Goal: Information Seeking & Learning: Understand process/instructions

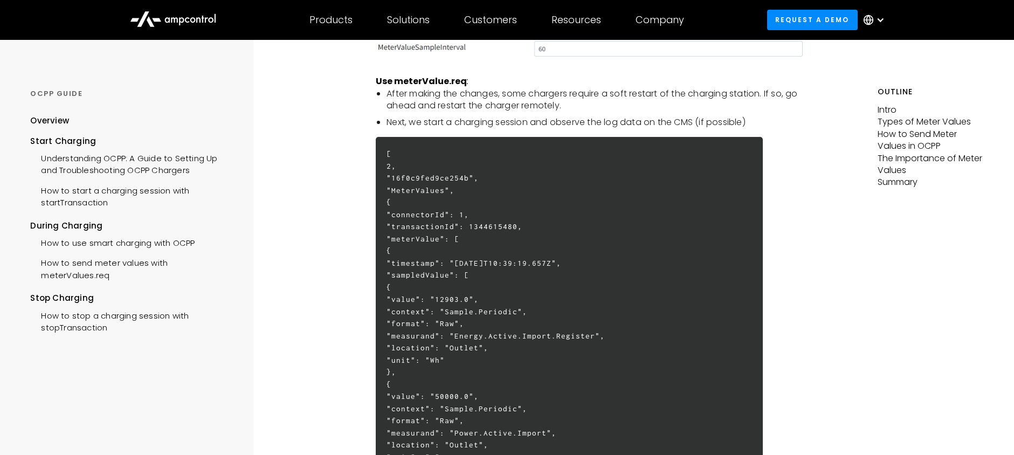
scroll to position [1820, 0]
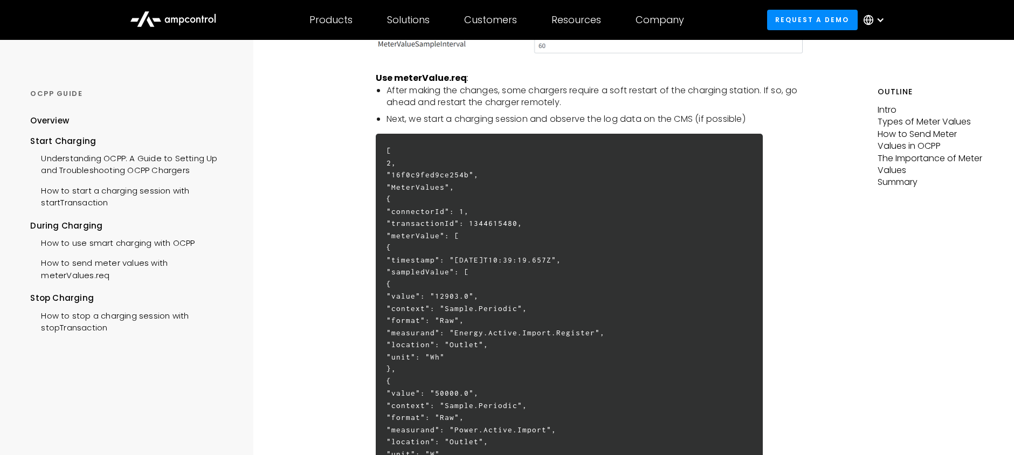
drag, startPoint x: 421, startPoint y: 219, endPoint x: 496, endPoint y: 218, distance: 75.0
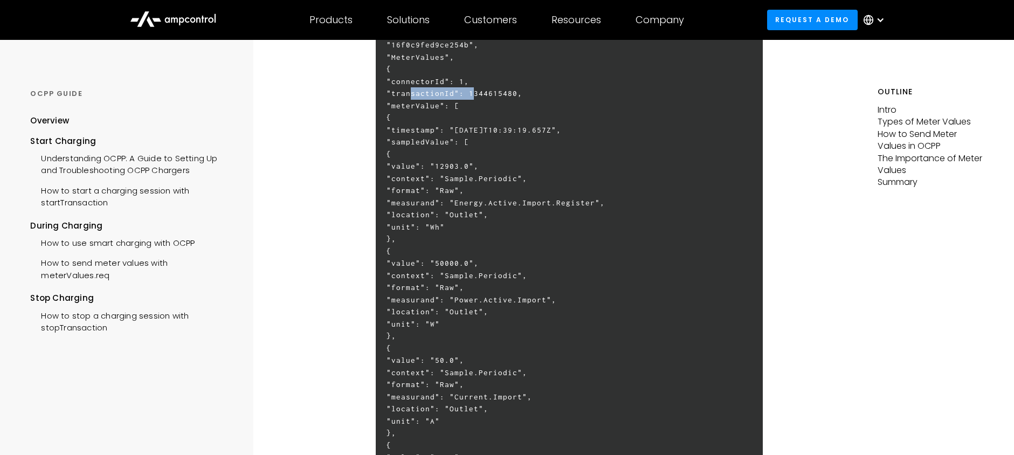
scroll to position [1954, 0]
click at [431, 103] on h6 "[ 2, "16f0c9fed9ce254b", "MeterValues", { "connectorId": 1, "transactionId": 13…" at bounding box center [569, 440] width 387 height 883
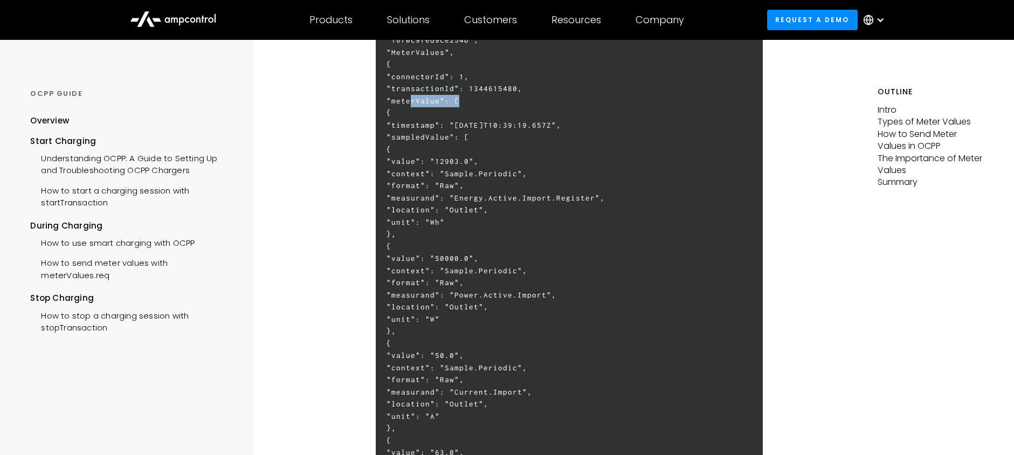
click at [431, 103] on h6 "[ 2, "16f0c9fed9ce254b", "MeterValues", { "connectorId": 1, "transactionId": 13…" at bounding box center [569, 440] width 387 height 883
copy h6 "meterValue"
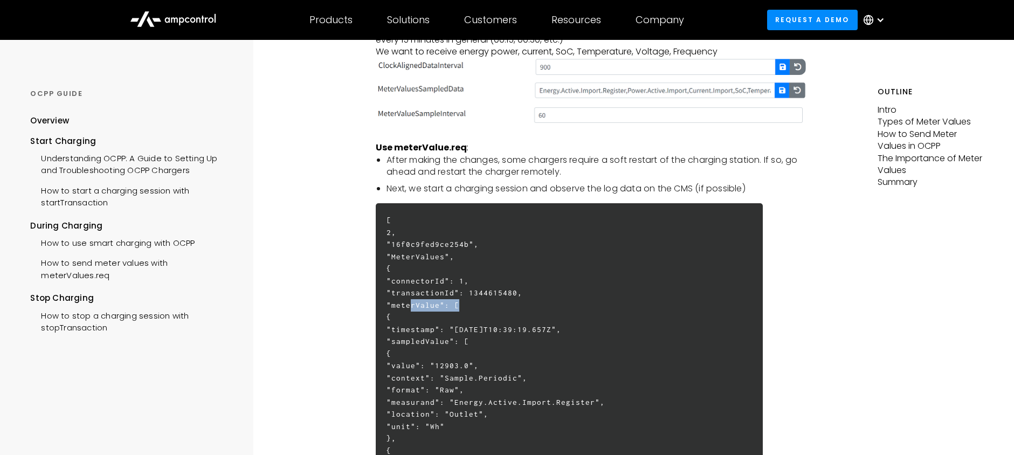
scroll to position [1806, 0]
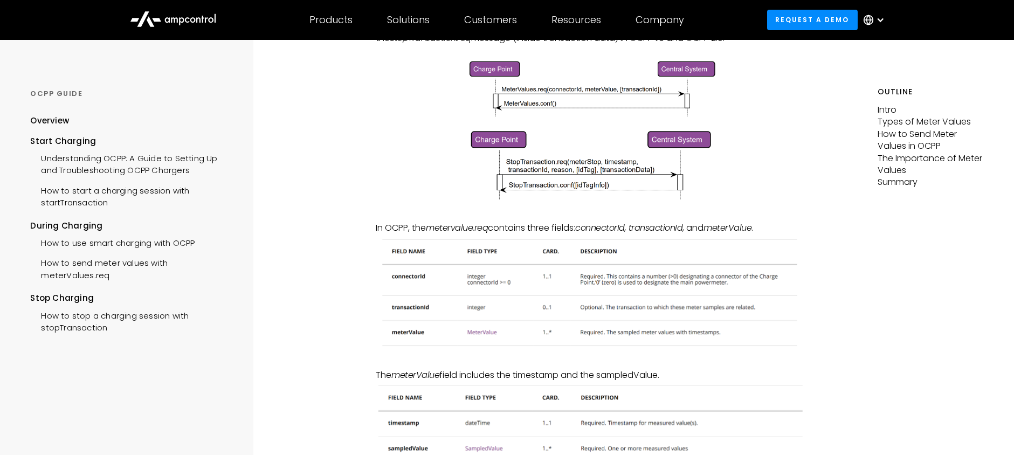
scroll to position [431, 0]
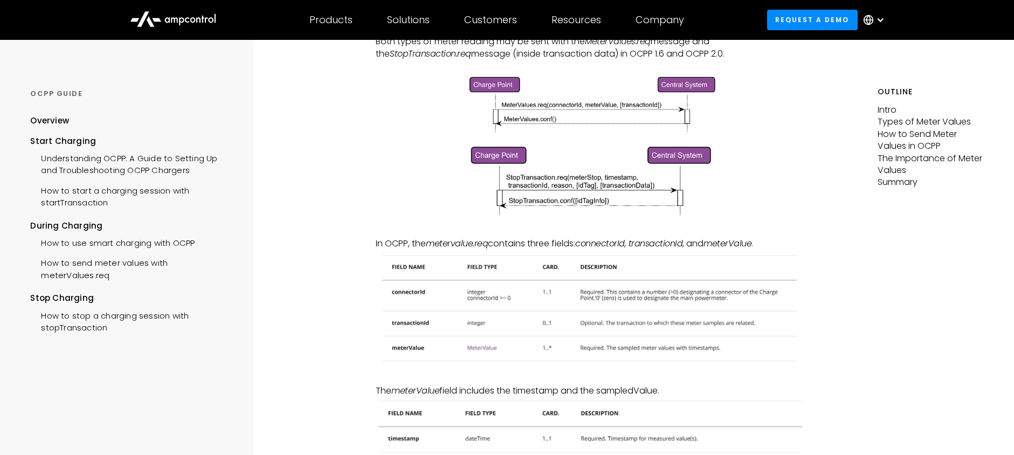
click at [615, 244] on em "connectorId, transactionId" at bounding box center [628, 243] width 107 height 12
drag, startPoint x: 615, startPoint y: 244, endPoint x: 663, endPoint y: 244, distance: 48.0
click at [663, 244] on em "connectorId, transactionId" at bounding box center [628, 243] width 107 height 12
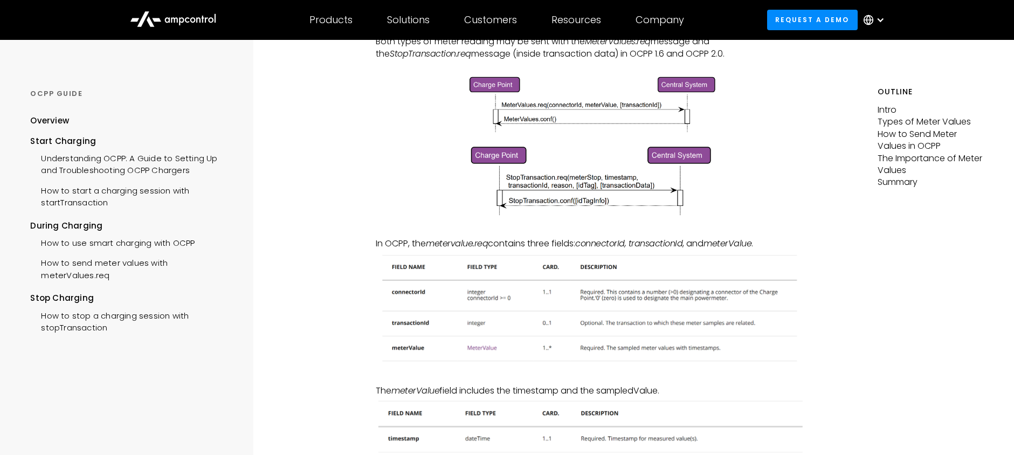
drag, startPoint x: 663, startPoint y: 244, endPoint x: 726, endPoint y: 243, distance: 63.1
click at [726, 243] on em "meterValue" at bounding box center [728, 243] width 48 height 12
drag, startPoint x: 726, startPoint y: 243, endPoint x: 819, endPoint y: 333, distance: 129.3
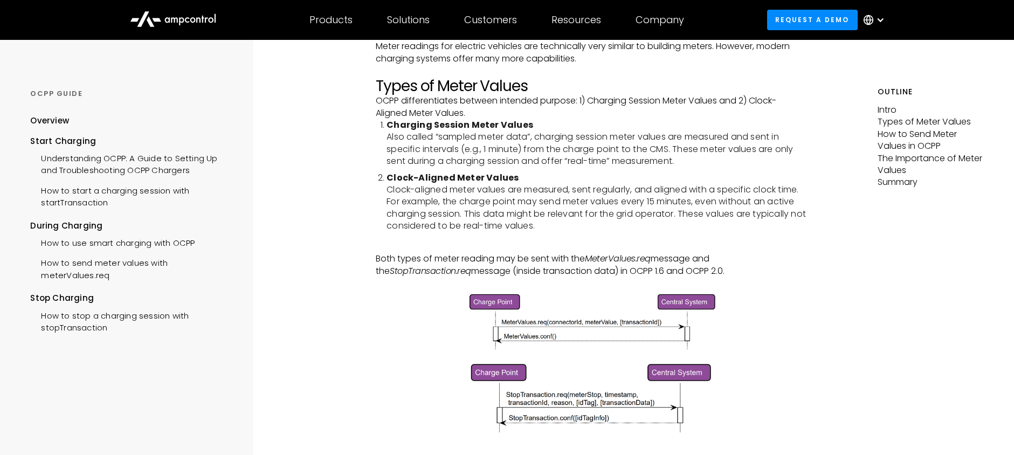
scroll to position [94, 0]
